Goal: Check status: Check status

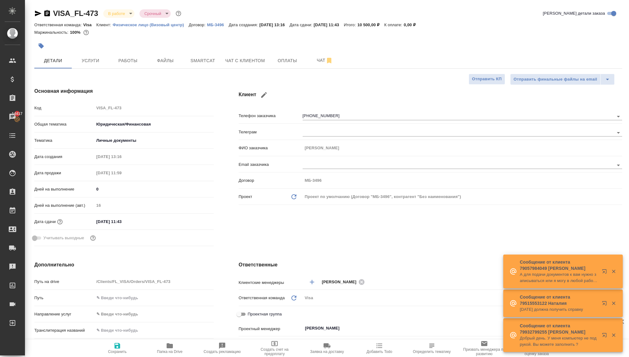
select select "RU"
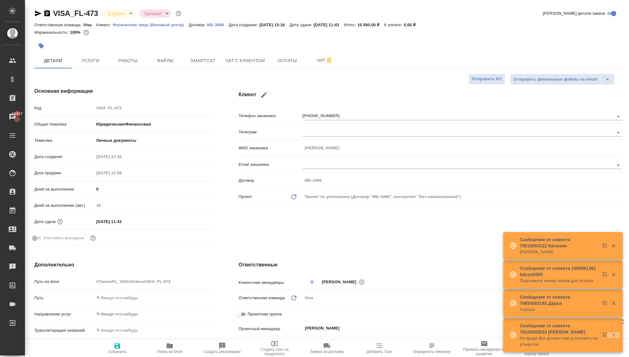
click at [613, 334] on icon "button" at bounding box center [613, 334] width 3 height 3
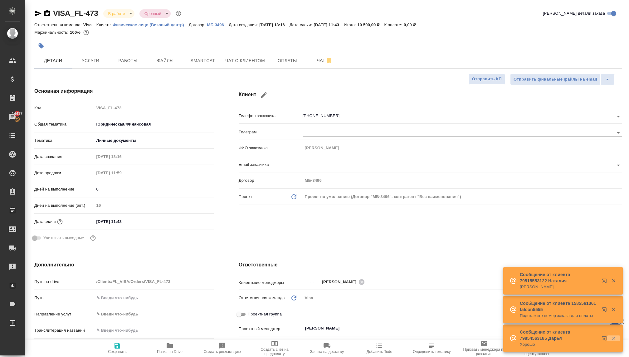
click at [614, 337] on icon "button" at bounding box center [613, 337] width 3 height 3
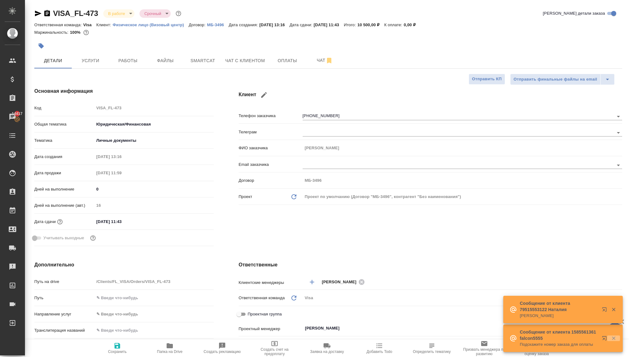
click at [614, 335] on icon "button" at bounding box center [614, 338] width 6 height 6
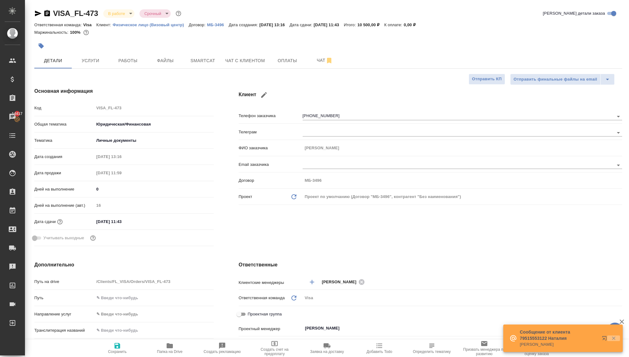
click at [614, 339] on icon "button" at bounding box center [613, 337] width 3 height 3
click at [613, 339] on icon "button" at bounding box center [613, 337] width 3 height 3
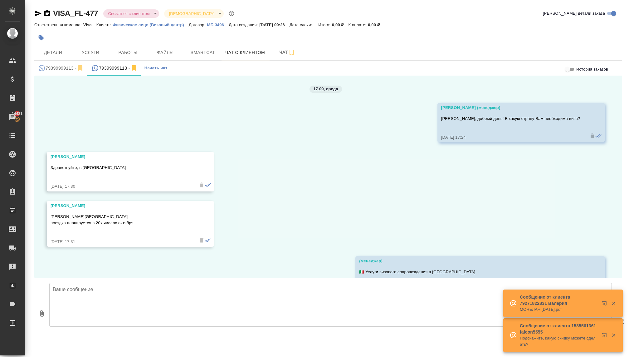
scroll to position [1220, 0]
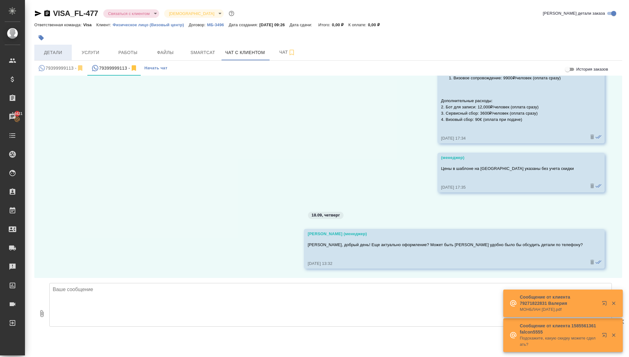
click at [63, 55] on span "Детали" at bounding box center [53, 53] width 30 height 8
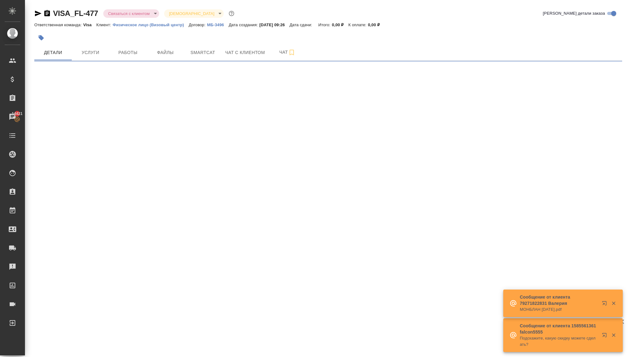
select select "RU"
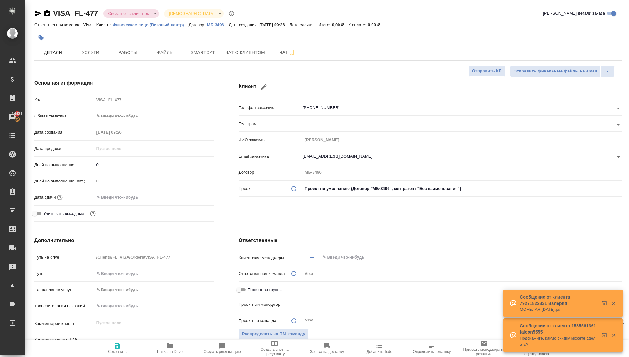
type textarea "x"
type input "[PERSON_NAME]"
